Goal: Transaction & Acquisition: Purchase product/service

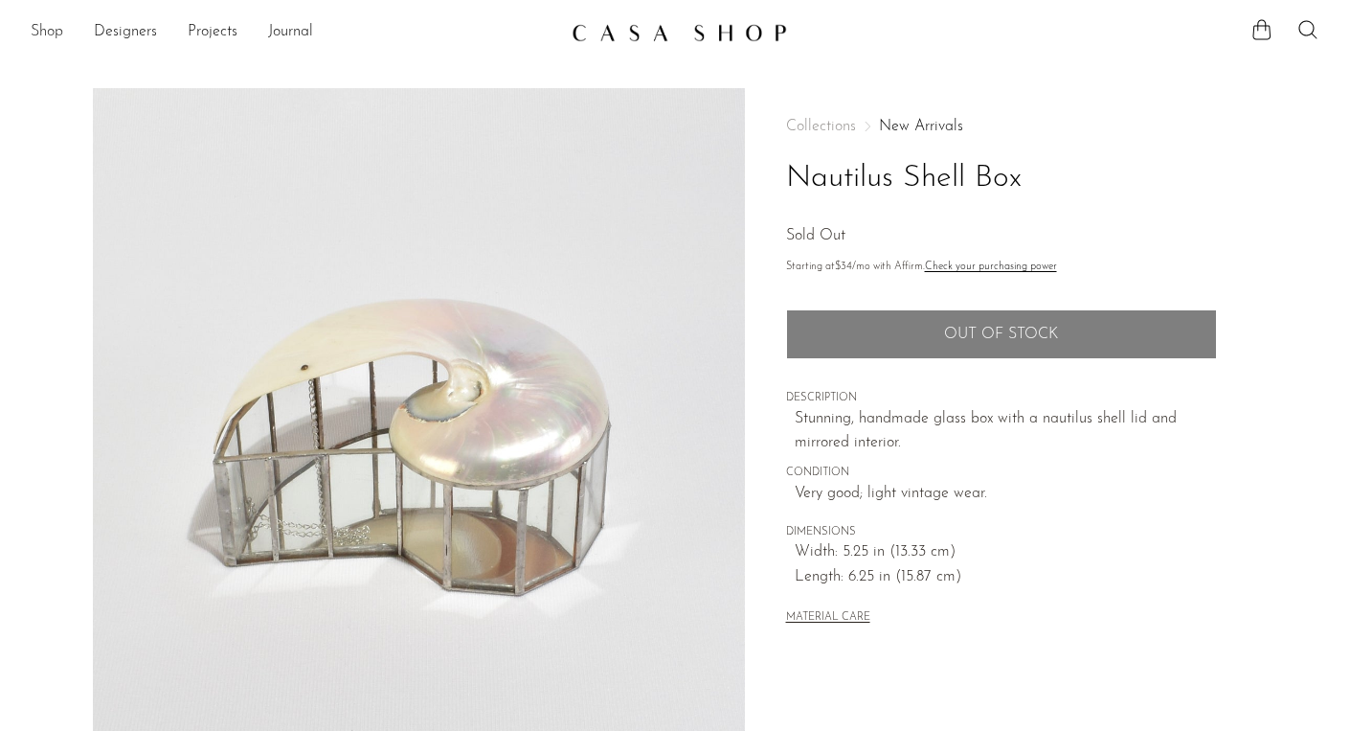
click at [39, 31] on link "Shop" at bounding box center [47, 32] width 33 height 25
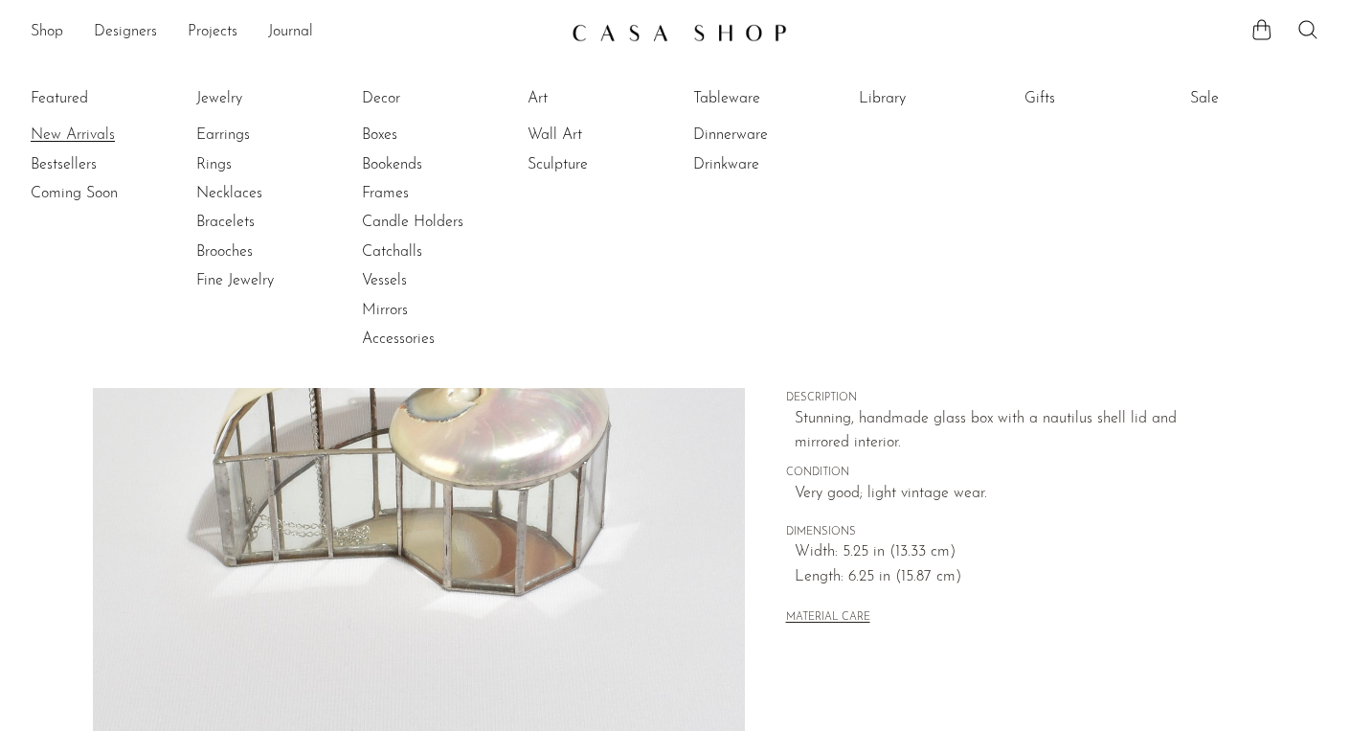
click at [64, 140] on link "New Arrivals" at bounding box center [103, 134] width 144 height 21
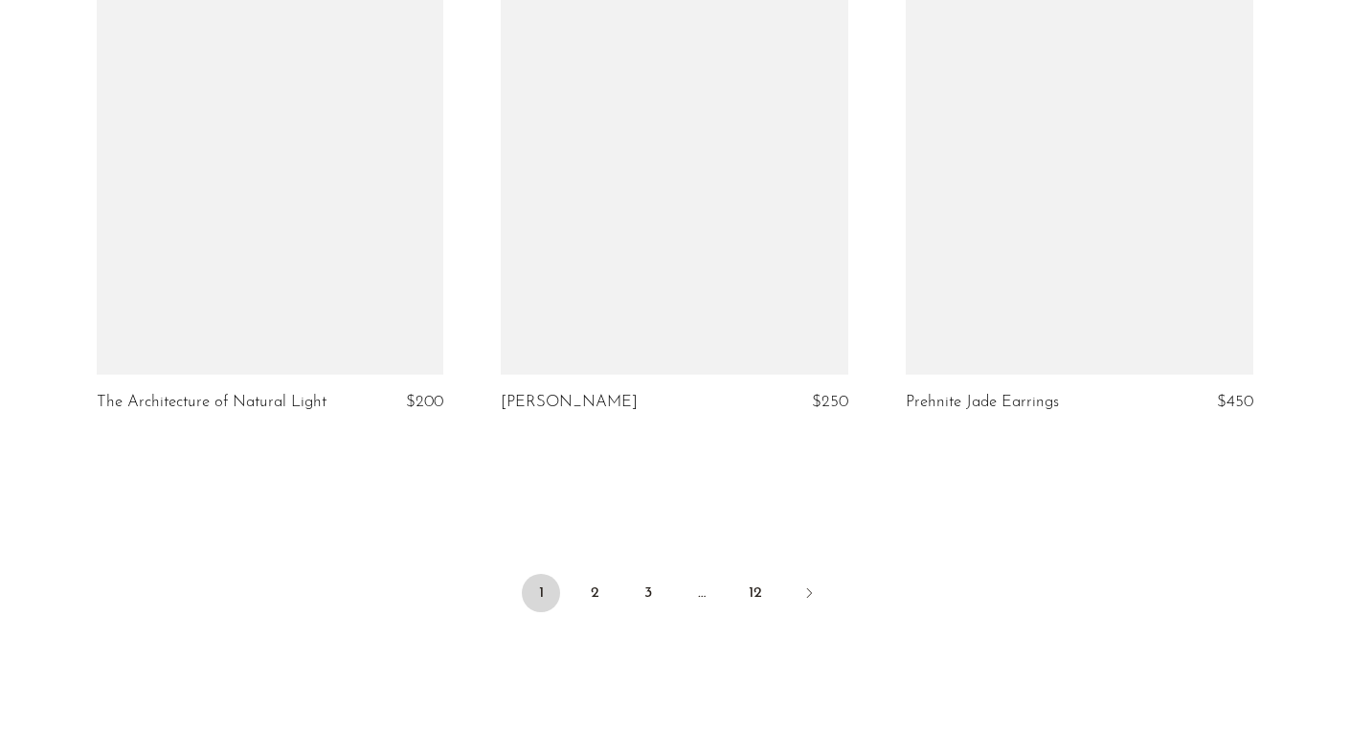
scroll to position [6719, 0]
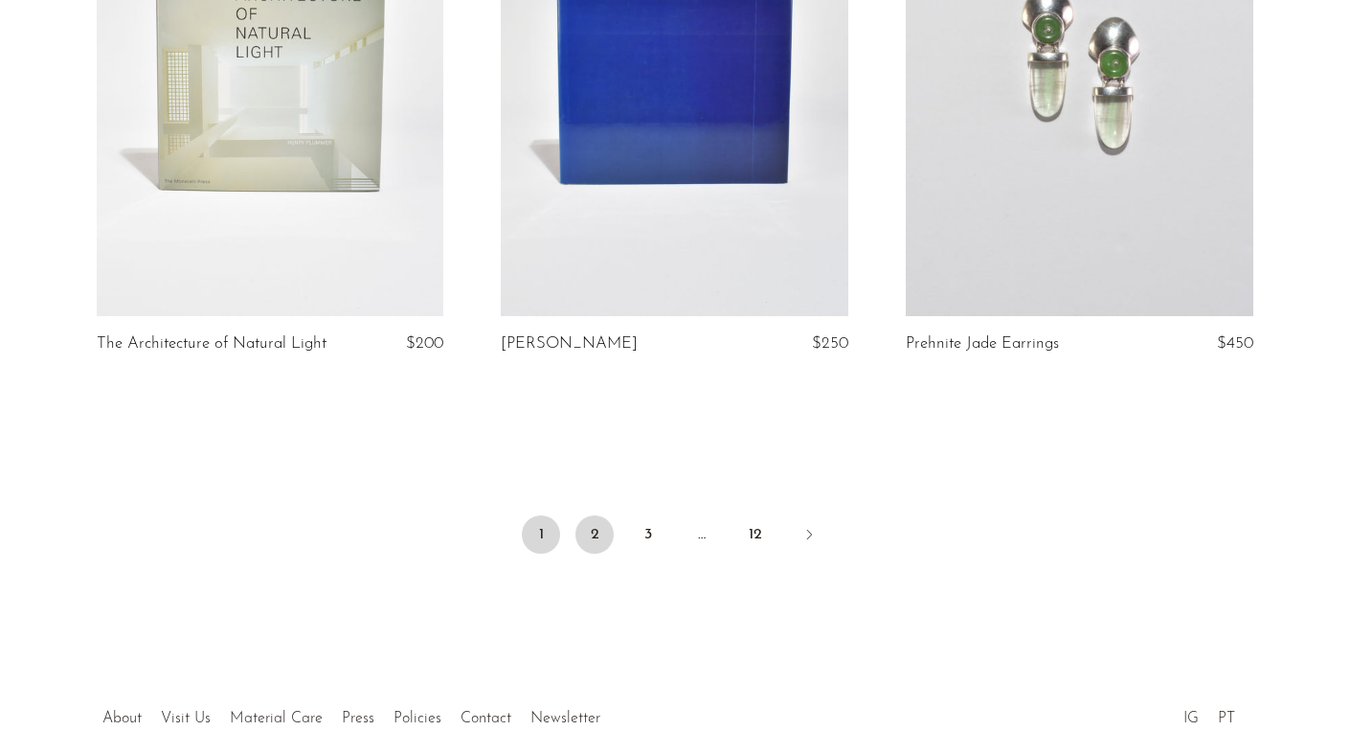
click at [587, 521] on link "2" at bounding box center [594, 534] width 38 height 38
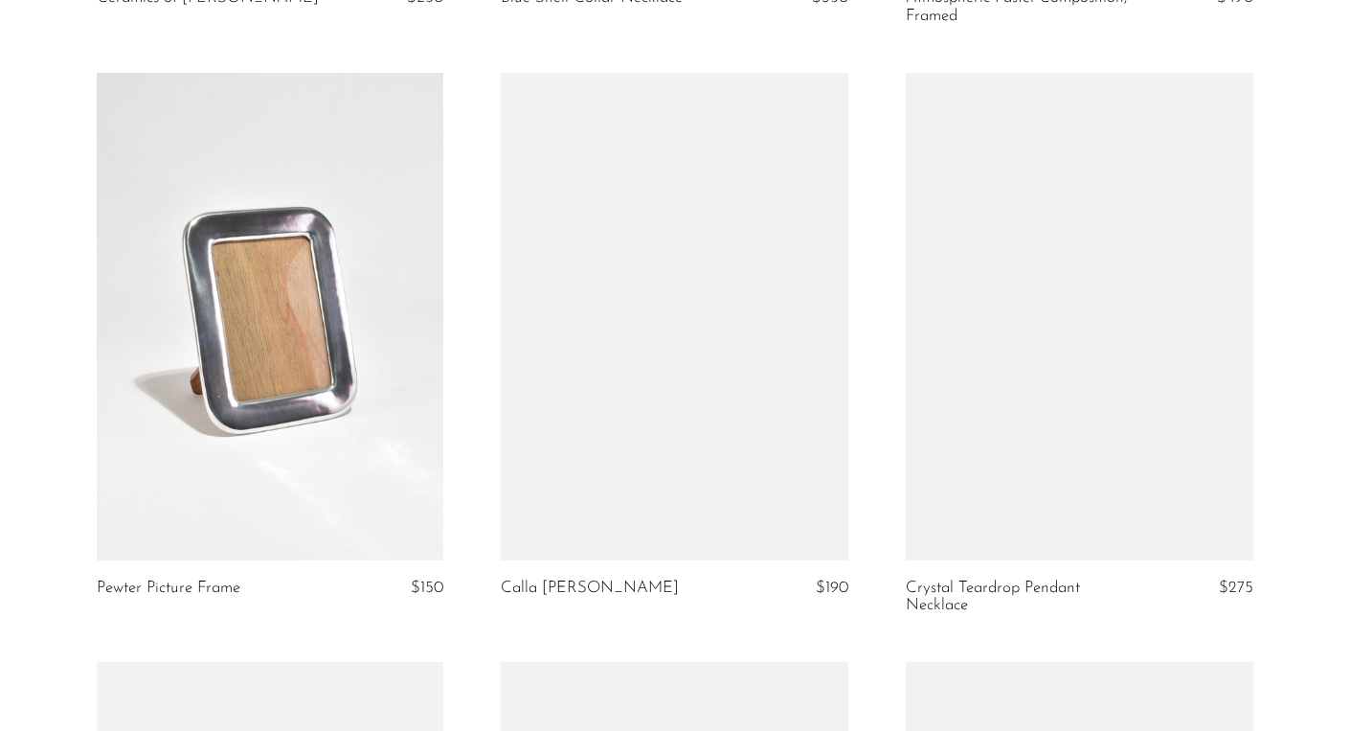
scroll to position [1259, 0]
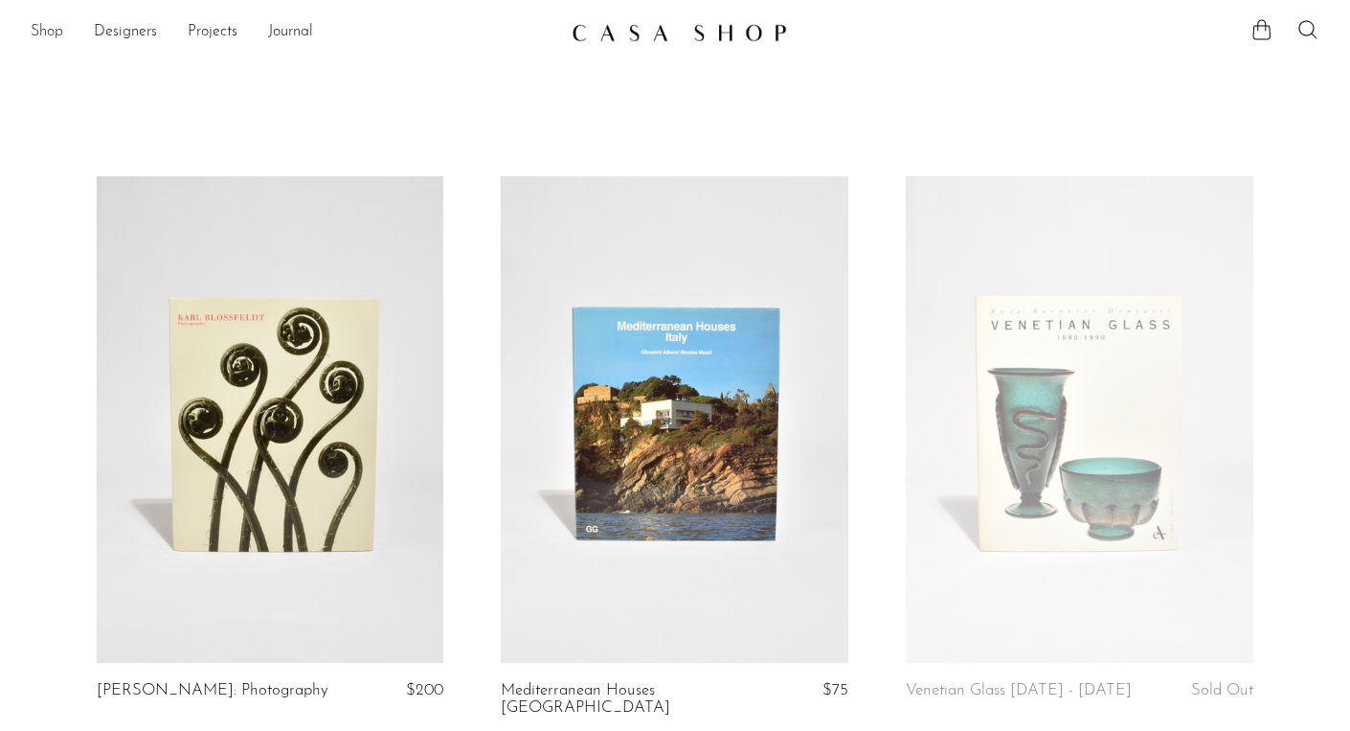
click at [39, 34] on link "Shop" at bounding box center [47, 32] width 33 height 25
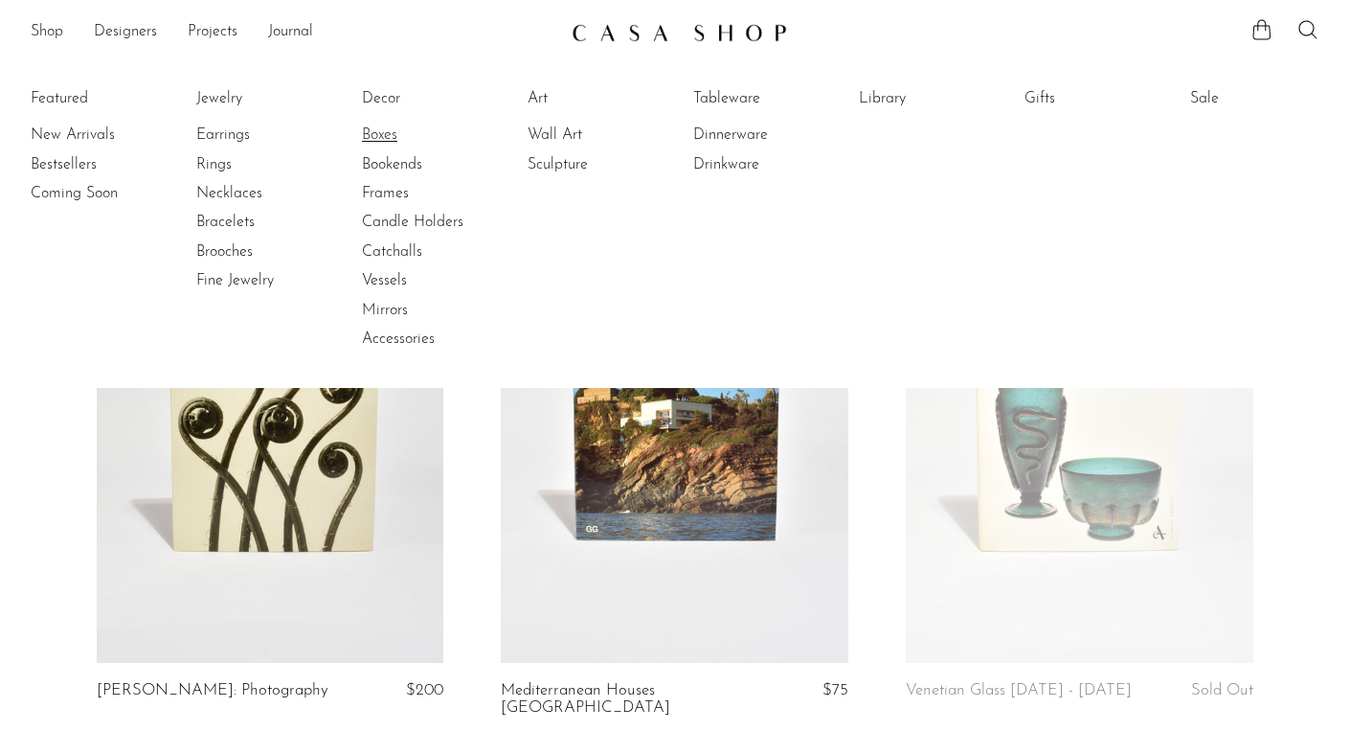
click at [391, 137] on link "Boxes" at bounding box center [434, 134] width 144 height 21
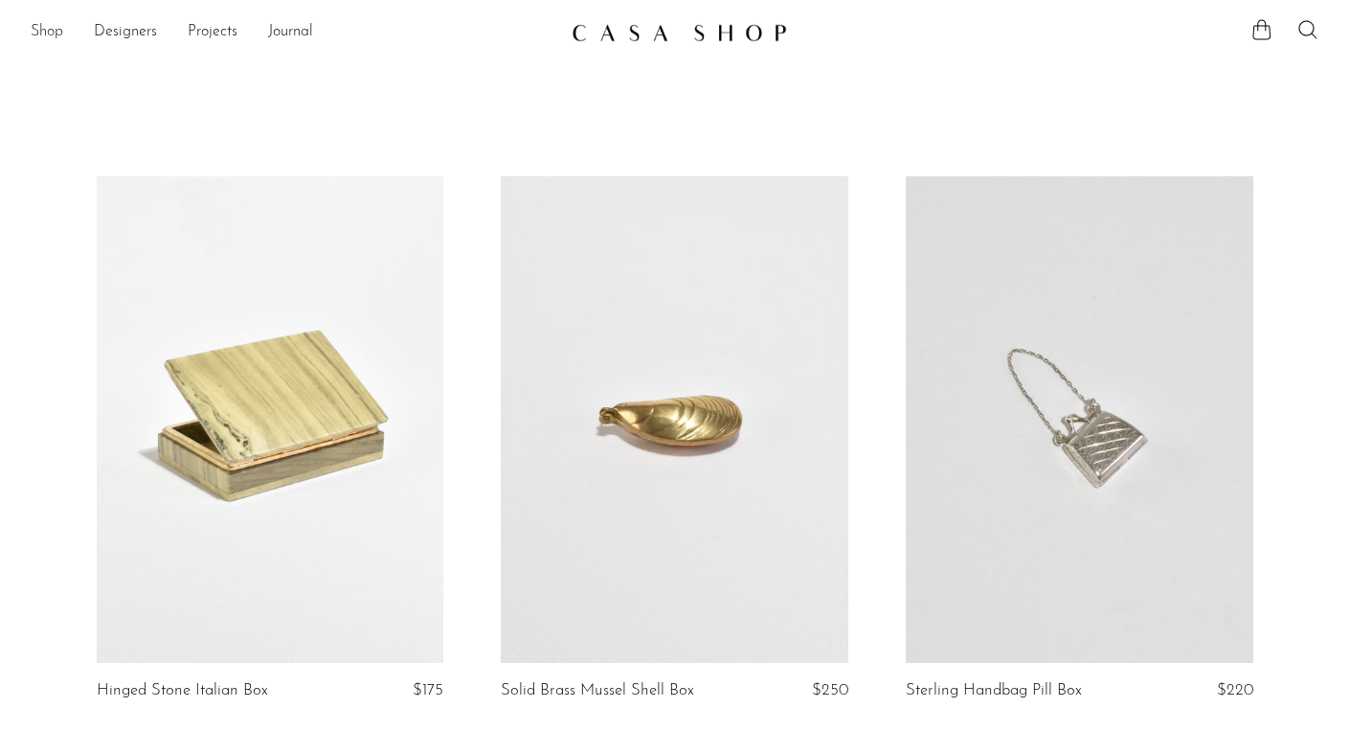
click at [46, 31] on link "Shop" at bounding box center [47, 32] width 33 height 25
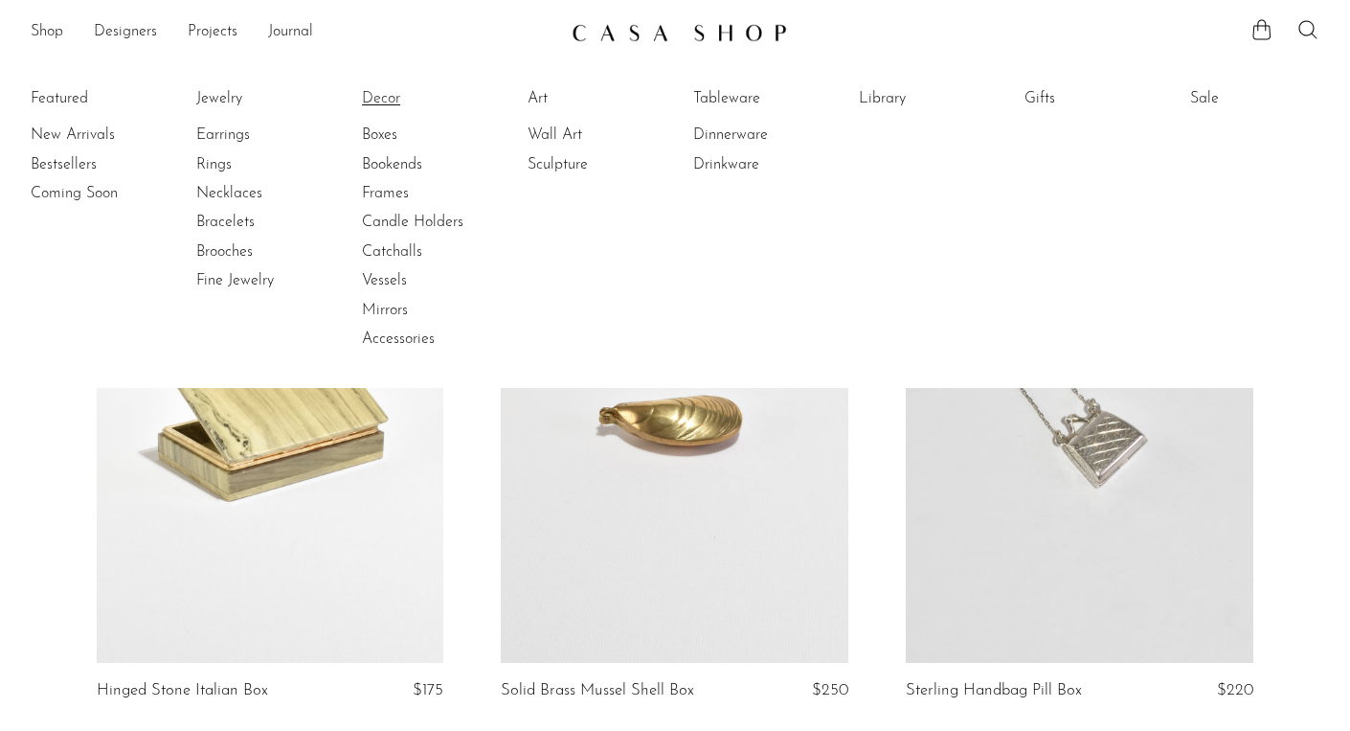
click at [384, 99] on link "Decor" at bounding box center [434, 98] width 144 height 21
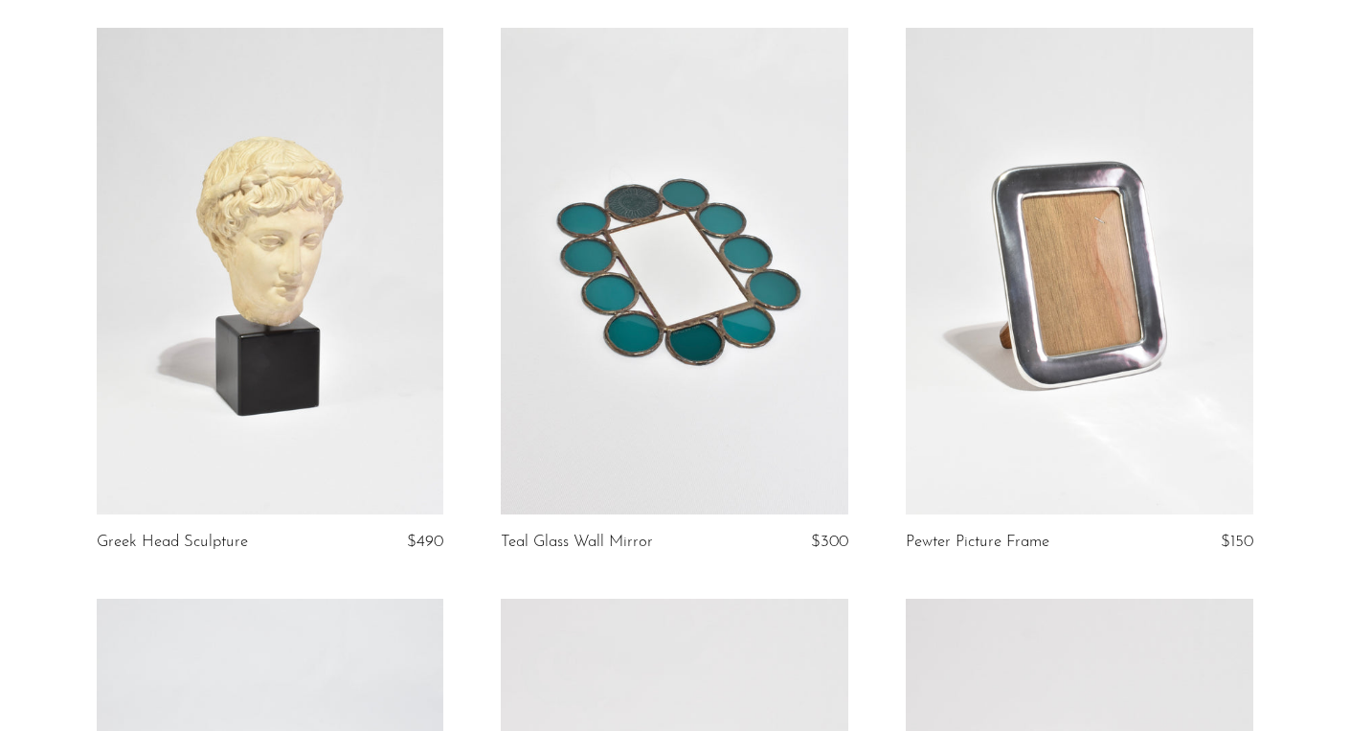
scroll to position [3050, 0]
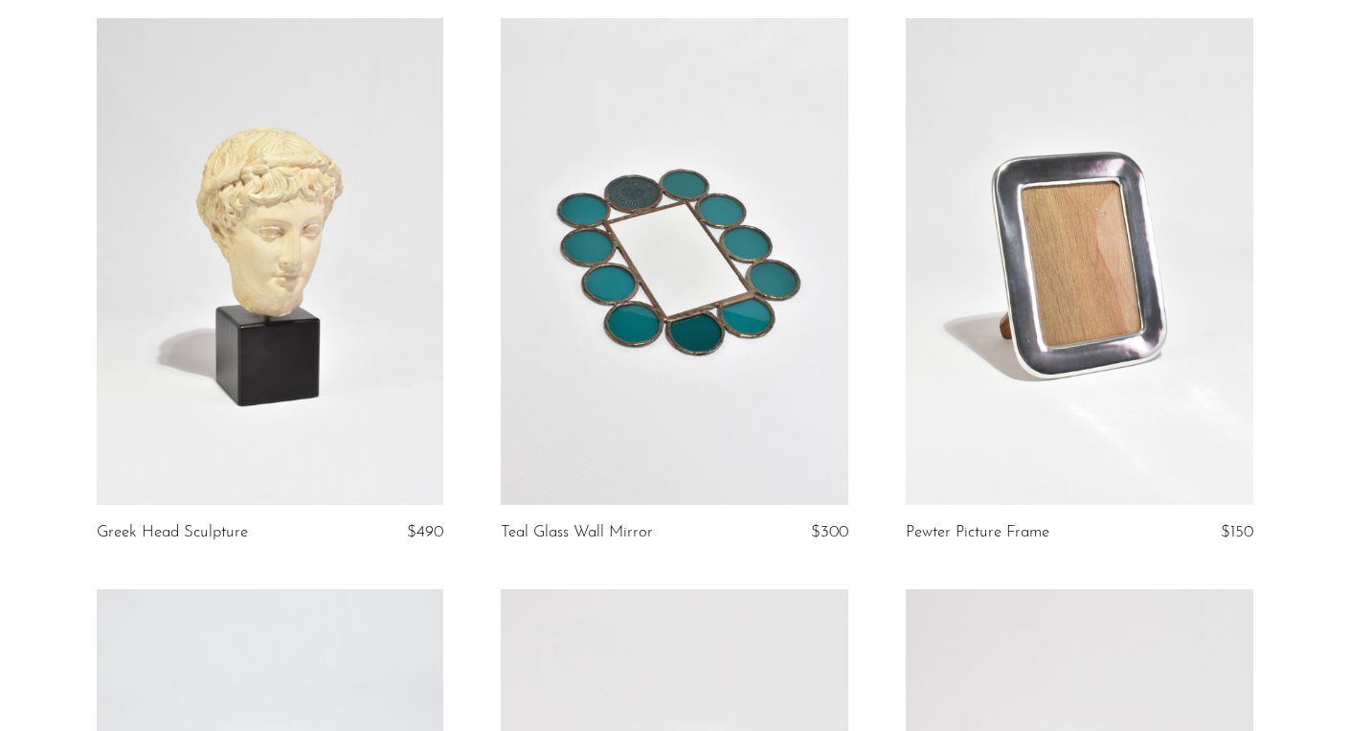
click at [670, 375] on link at bounding box center [675, 261] width 348 height 486
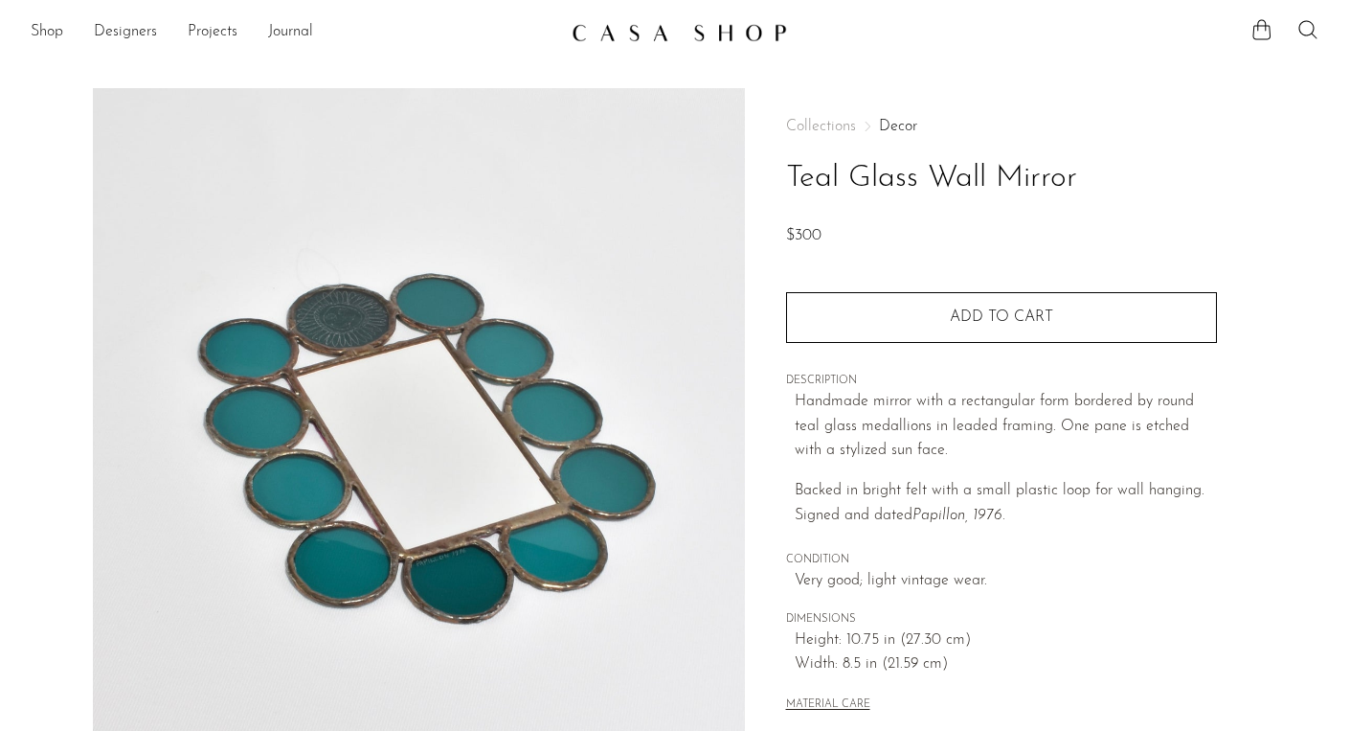
scroll to position [265, 0]
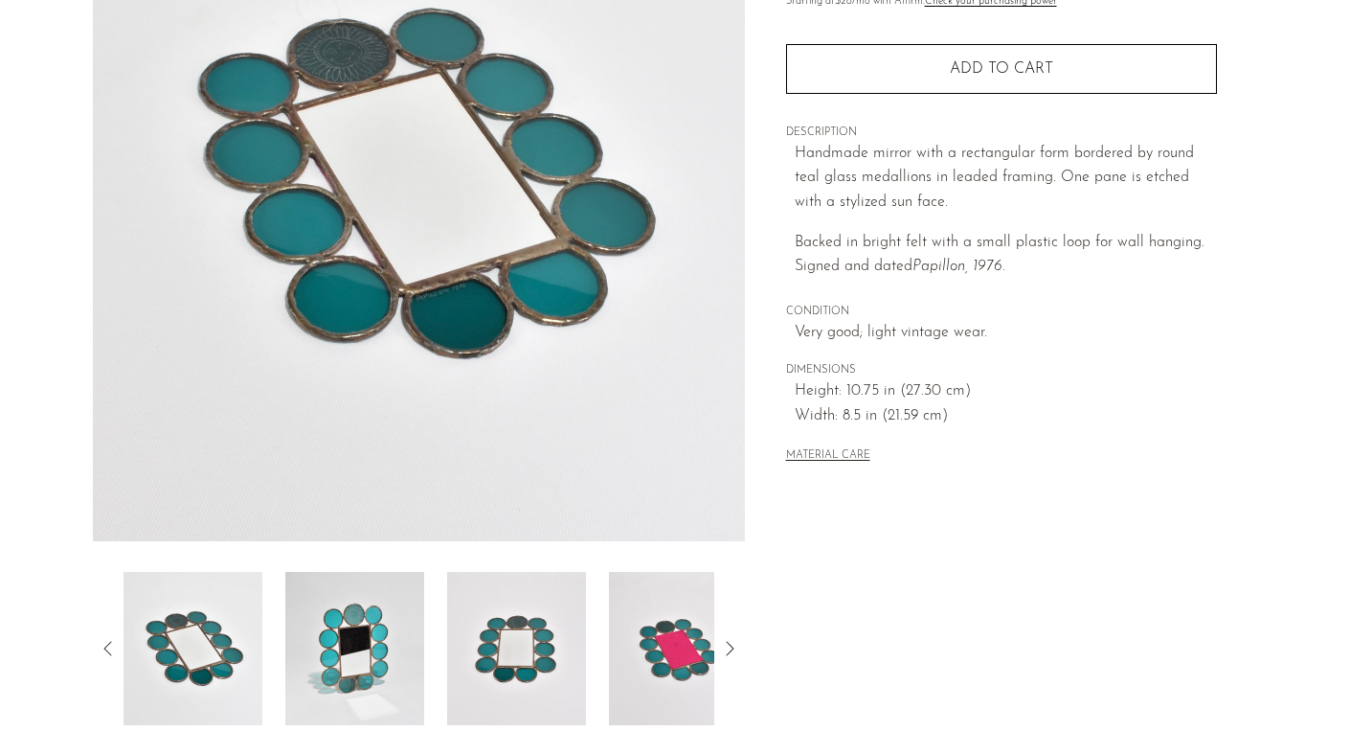
click at [529, 664] on img at bounding box center [516, 648] width 139 height 153
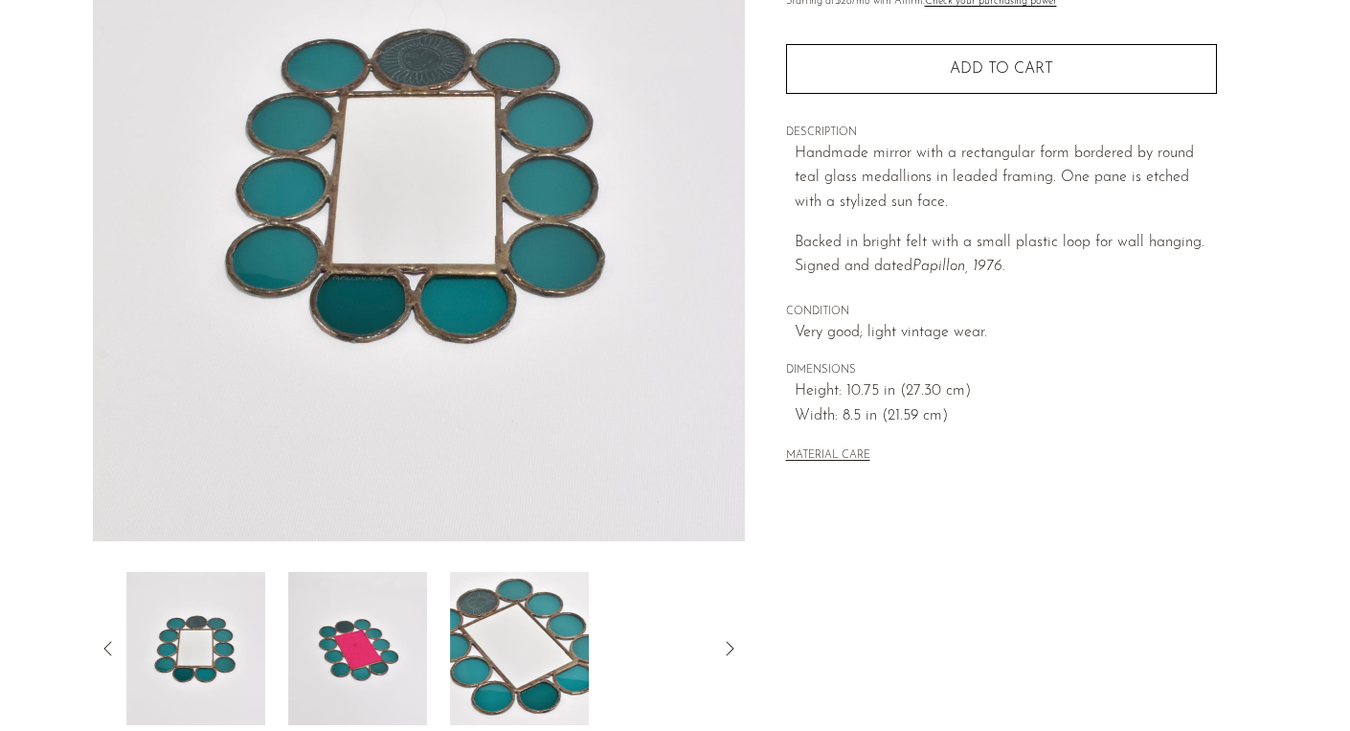
click at [529, 664] on img at bounding box center [519, 648] width 139 height 153
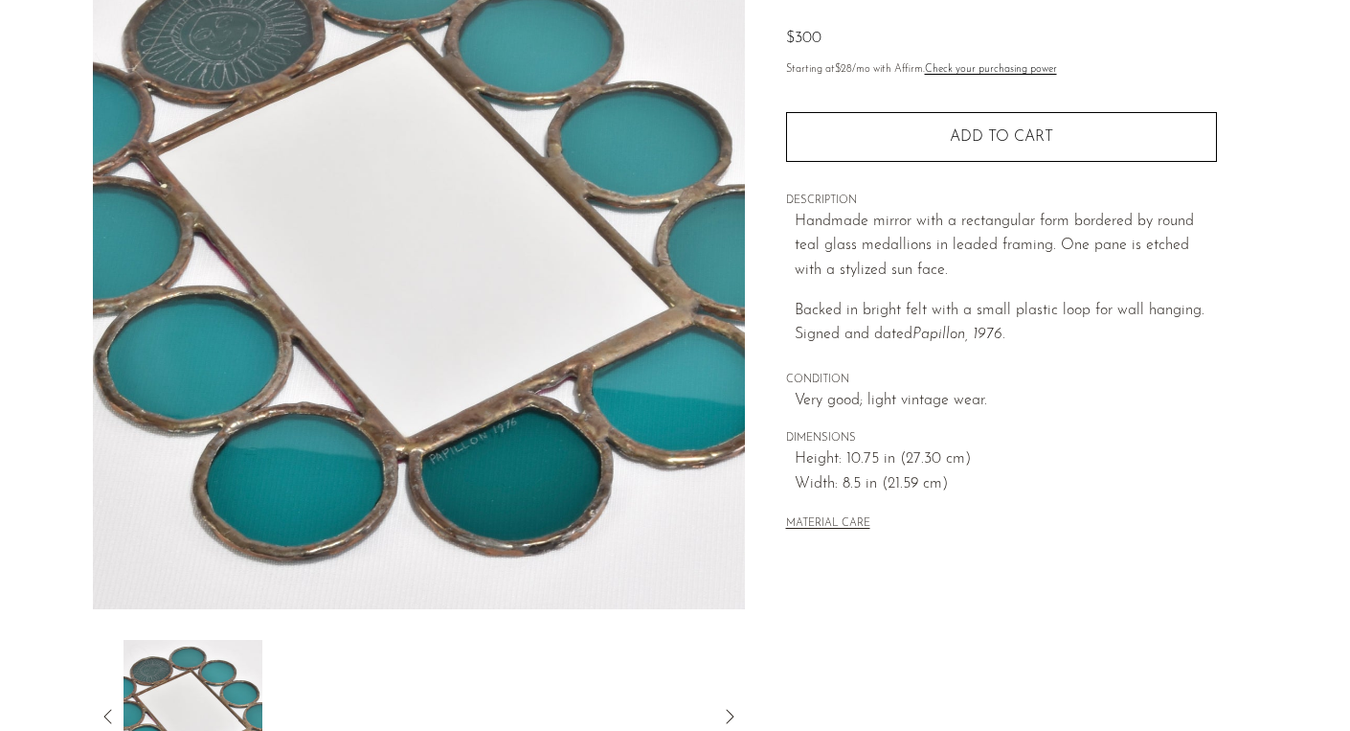
scroll to position [196, 0]
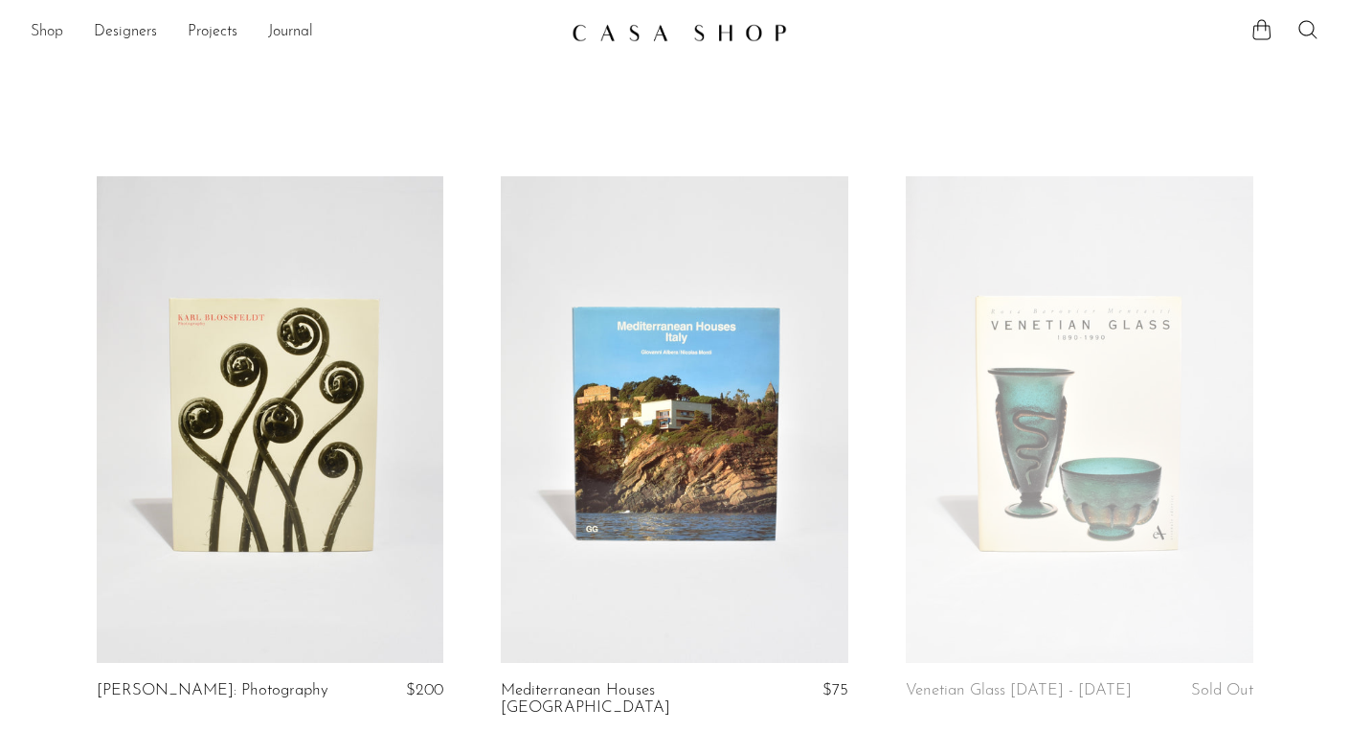
click at [41, 31] on link "Shop" at bounding box center [47, 32] width 33 height 25
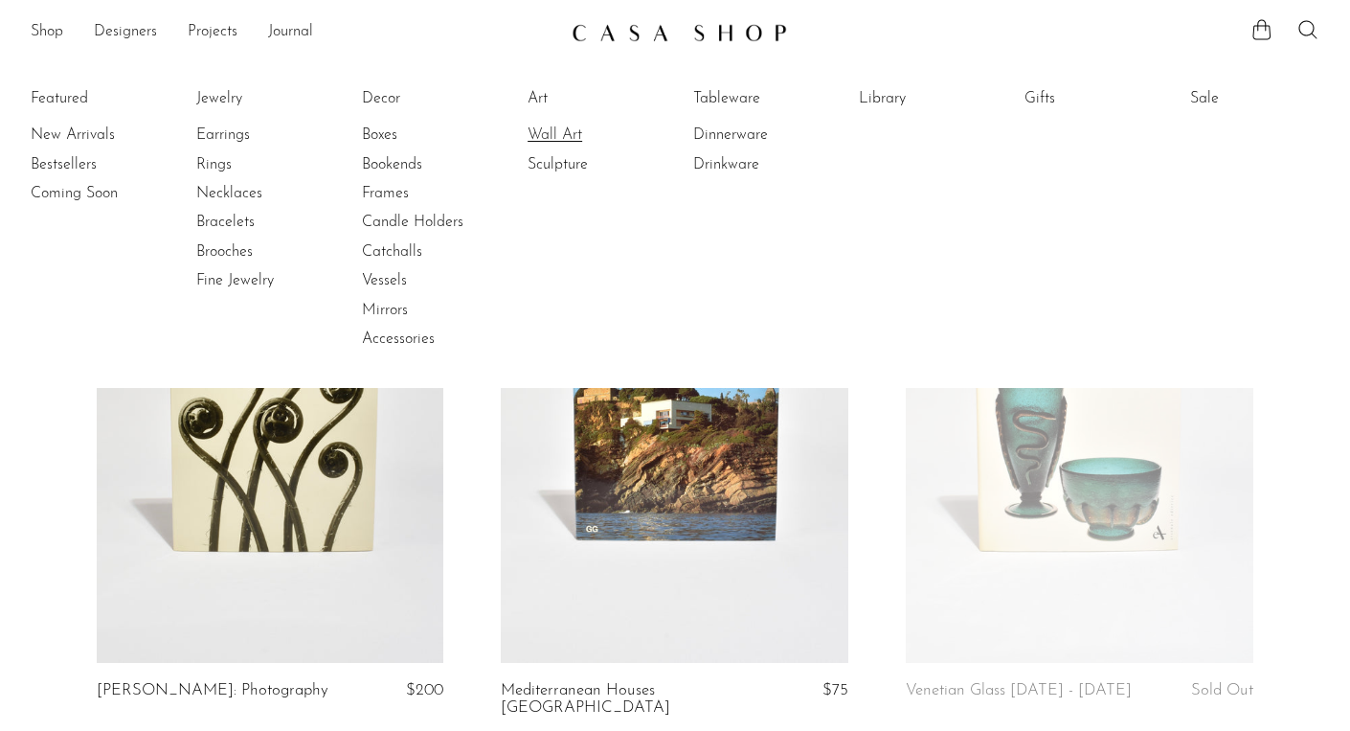
click at [545, 132] on link "Wall Art" at bounding box center [600, 134] width 144 height 21
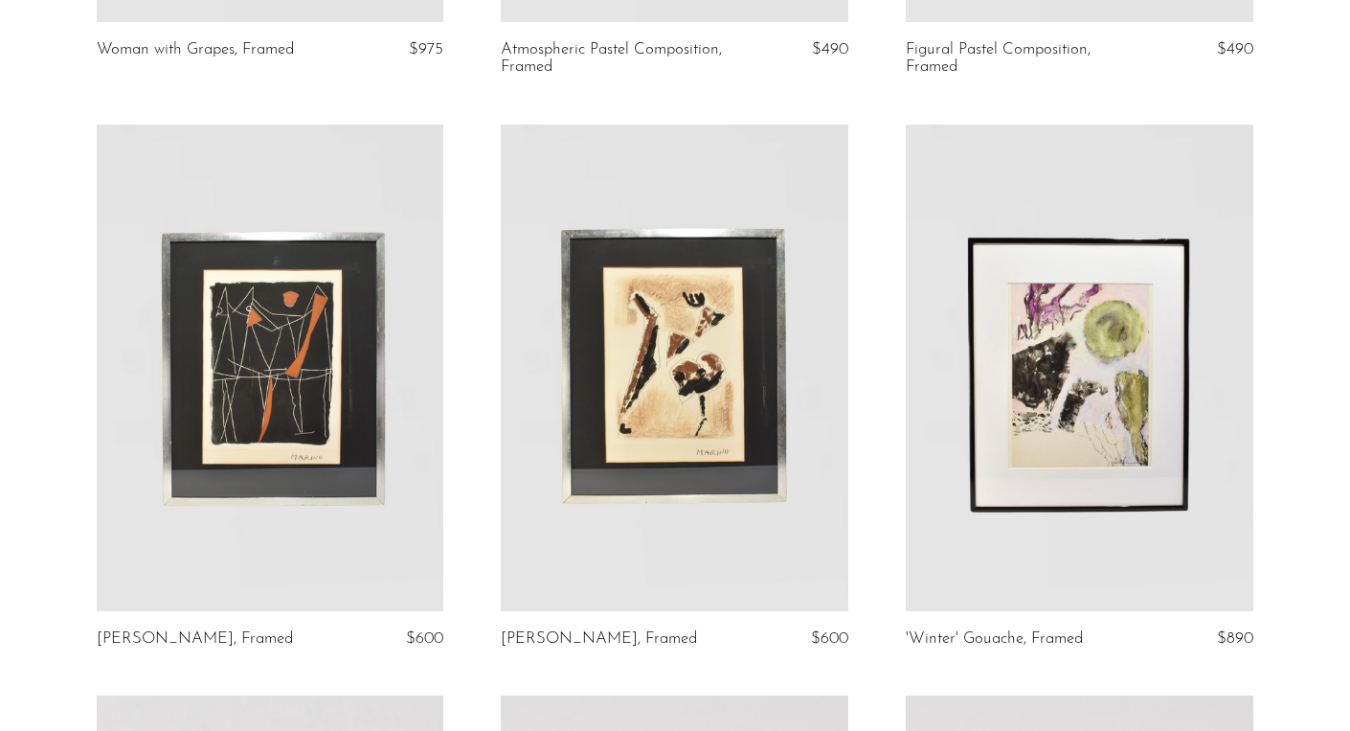
scroll to position [1157, 0]
